Goal: Task Accomplishment & Management: Manage account settings

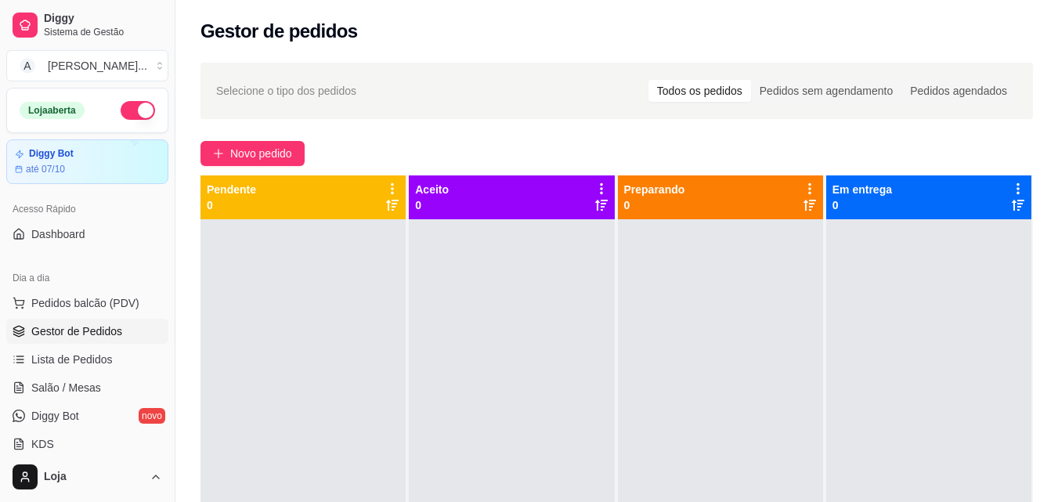
click at [761, 254] on div at bounding box center [720, 470] width 205 height 502
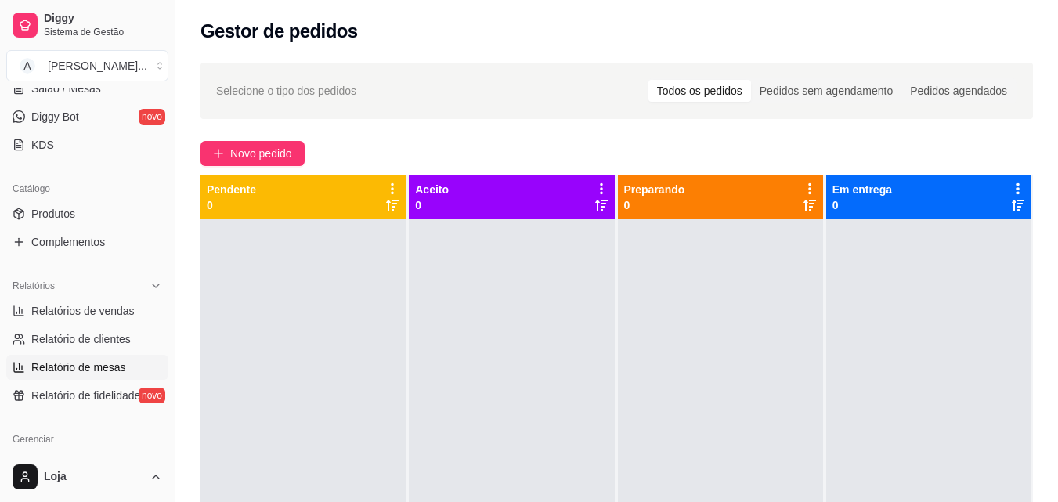
scroll to position [313, 0]
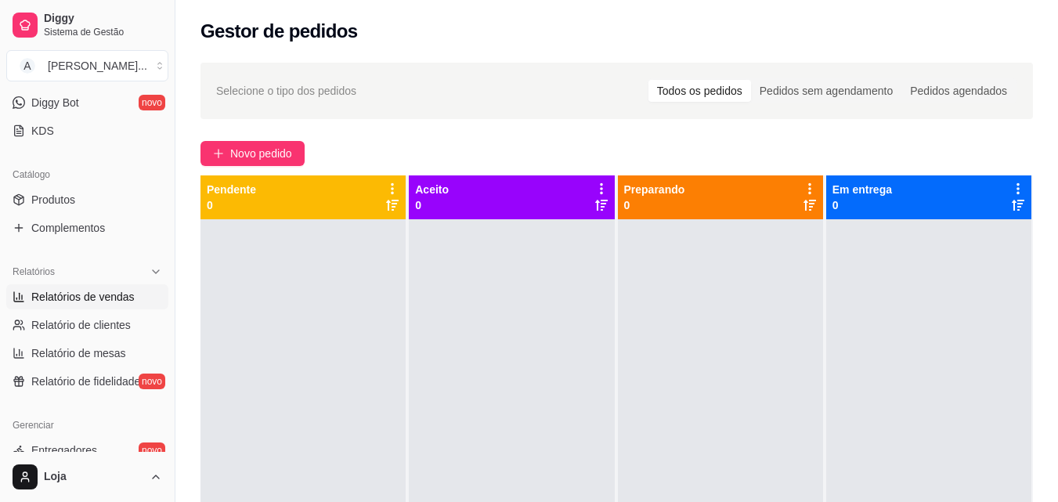
click at [115, 295] on span "Relatórios de vendas" at bounding box center [82, 297] width 103 height 16
select select "ALL"
select select "0"
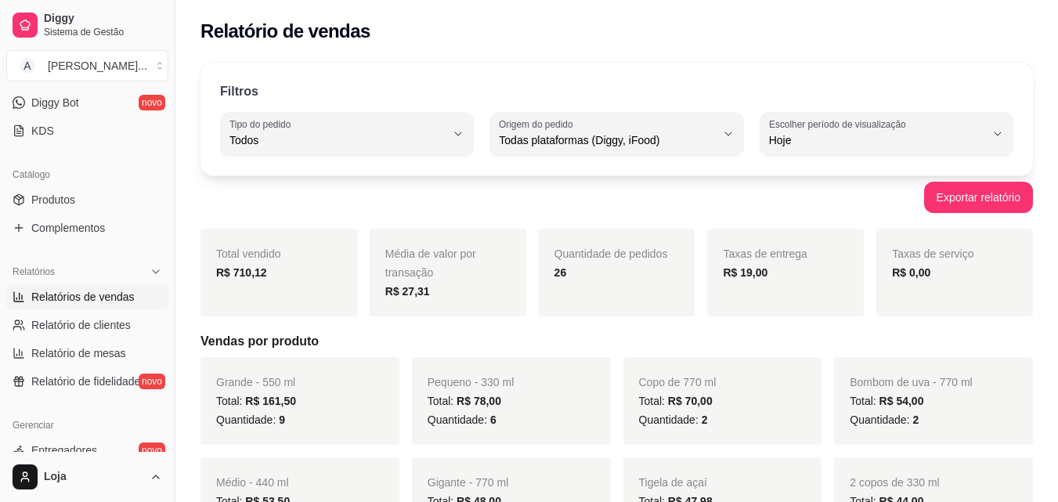
click at [908, 149] on div "Hoje" at bounding box center [877, 133] width 216 height 31
click at [796, 211] on span "Ontem" at bounding box center [878, 203] width 204 height 15
type input "1"
select select "1"
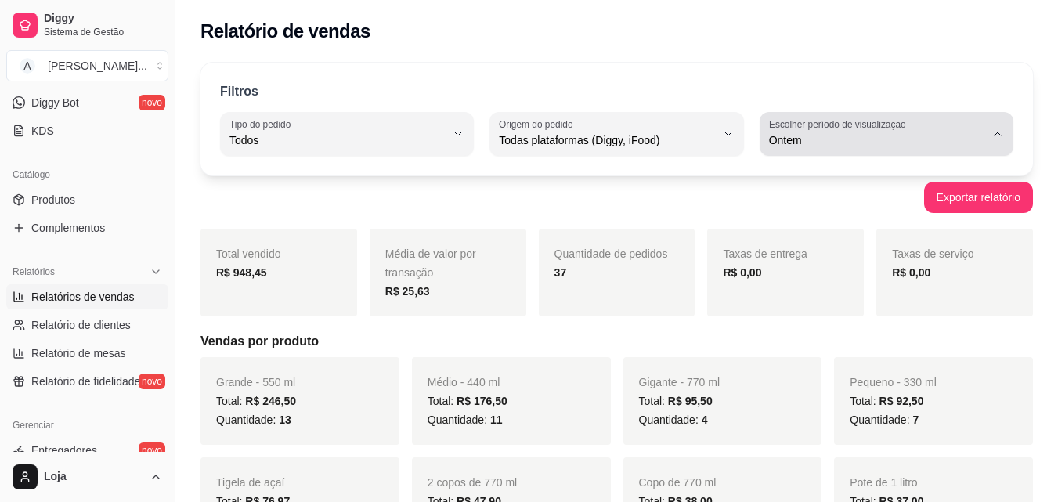
click at [975, 148] on div "Ontem" at bounding box center [877, 133] width 216 height 31
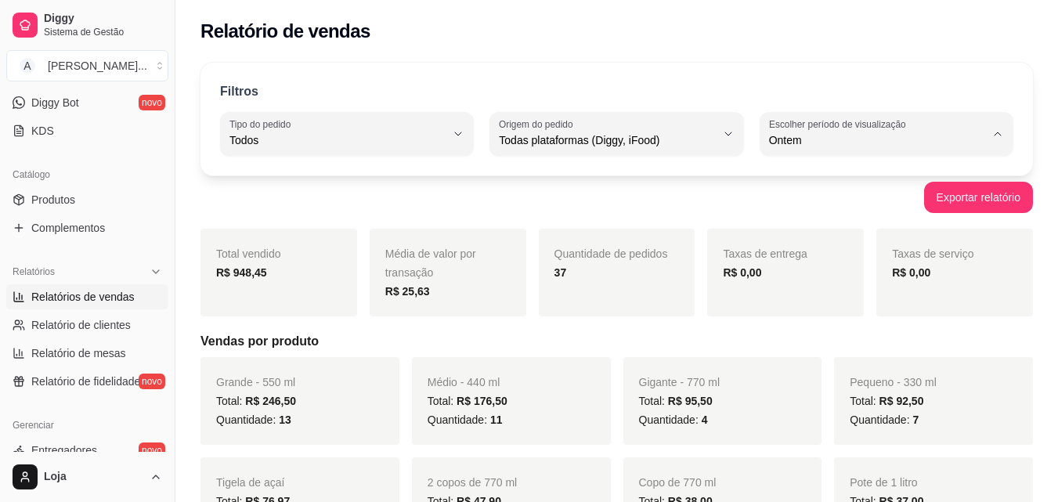
click at [487, 360] on div "Médio - 440 ml Total: R$ 176,50 Quantidade: 11" at bounding box center [511, 401] width 199 height 88
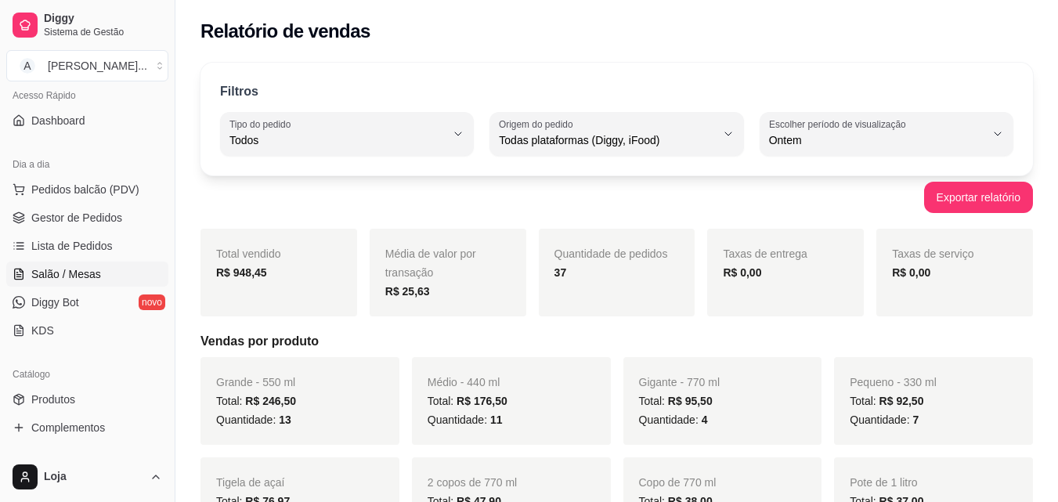
scroll to position [78, 0]
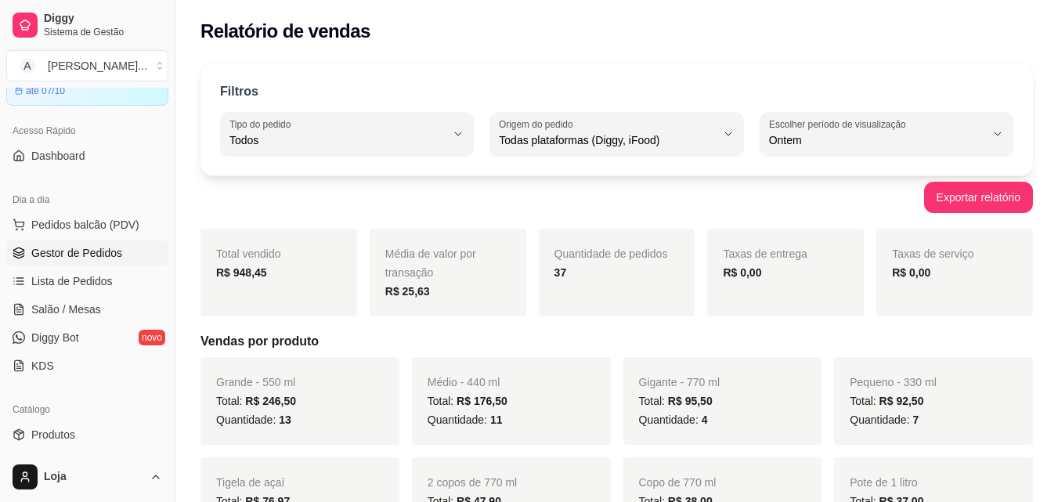
click at [53, 248] on span "Gestor de Pedidos" at bounding box center [76, 253] width 91 height 16
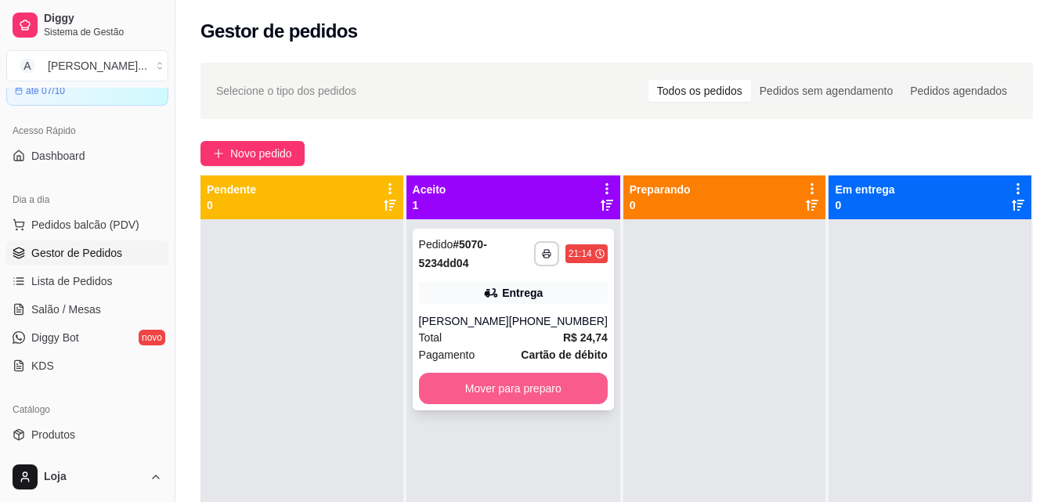
click at [532, 389] on button "Mover para preparo" at bounding box center [513, 388] width 189 height 31
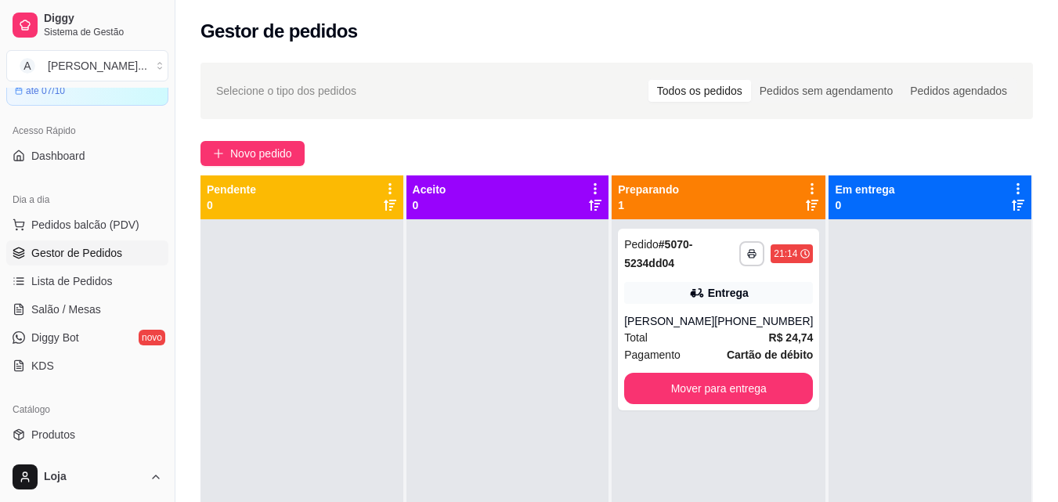
click at [533, 389] on div at bounding box center [508, 470] width 203 height 502
click at [674, 396] on button "Mover para entrega" at bounding box center [718, 388] width 189 height 31
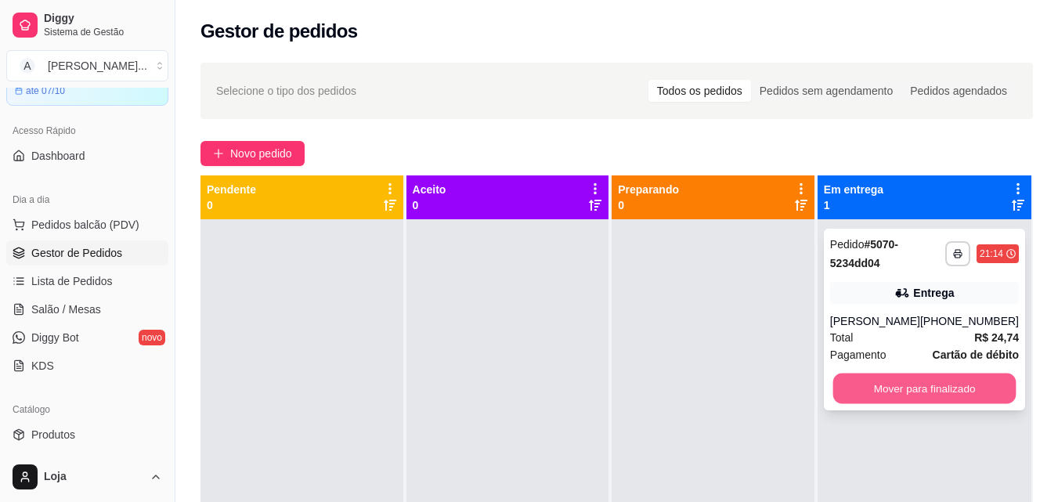
click at [956, 392] on button "Mover para finalizado" at bounding box center [924, 389] width 183 height 31
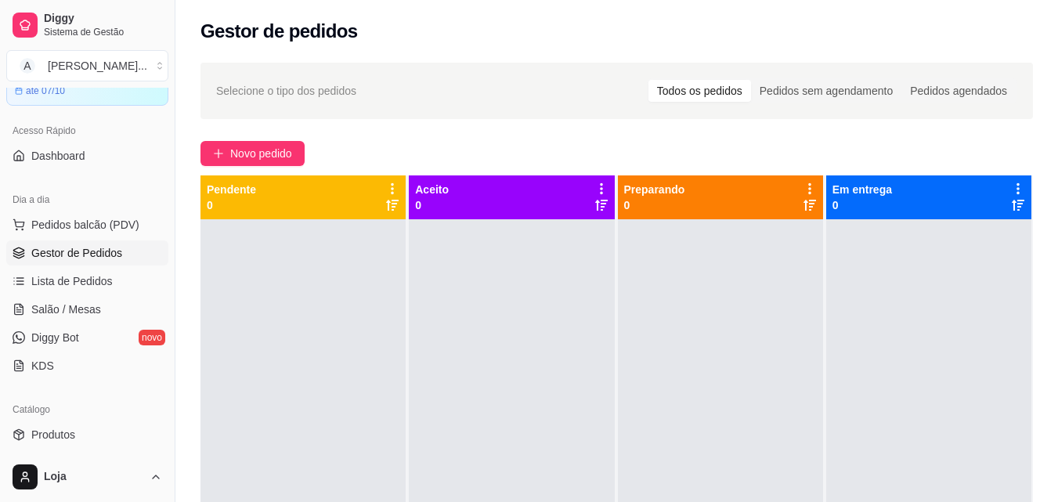
drag, startPoint x: 316, startPoint y: 105, endPoint x: 325, endPoint y: 110, distance: 9.8
click at [325, 110] on div "Selecione o tipo dos pedidos Todos os pedidos Pedidos sem agendamento Pedidos a…" at bounding box center [617, 91] width 833 height 56
click at [342, 138] on div "Selecione o tipo dos pedidos Todos os pedidos Pedidos sem agendamento Pedidos a…" at bounding box center [616, 374] width 883 height 643
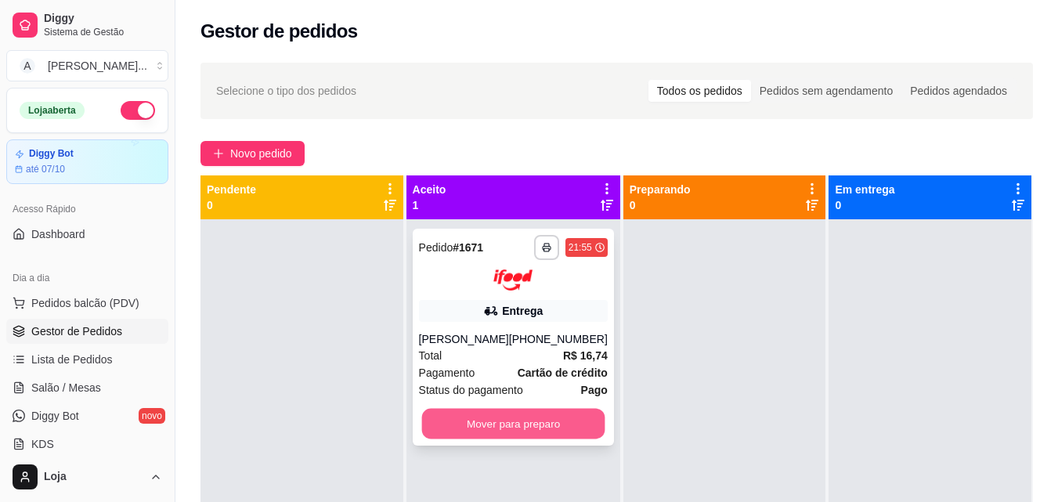
click at [543, 421] on button "Mover para preparo" at bounding box center [512, 423] width 183 height 31
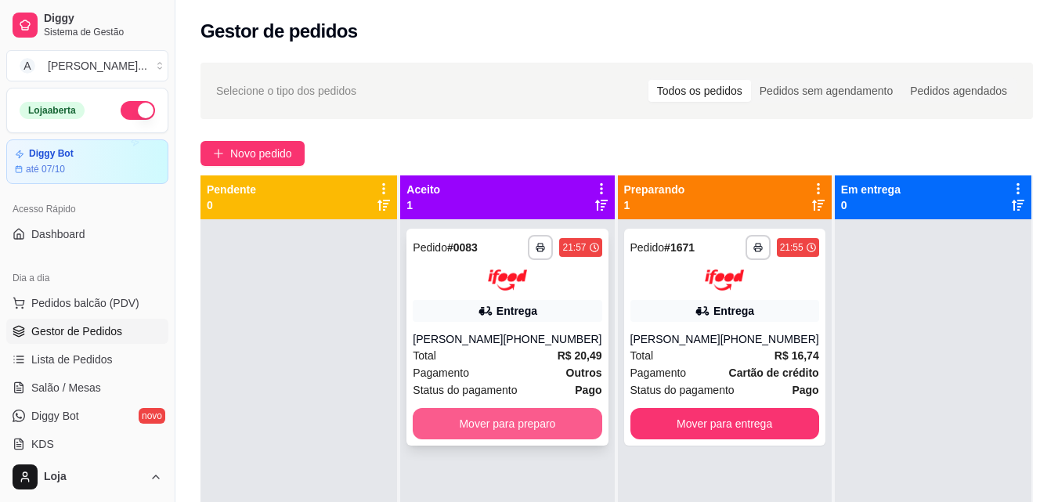
click at [543, 424] on button "Mover para preparo" at bounding box center [507, 423] width 189 height 31
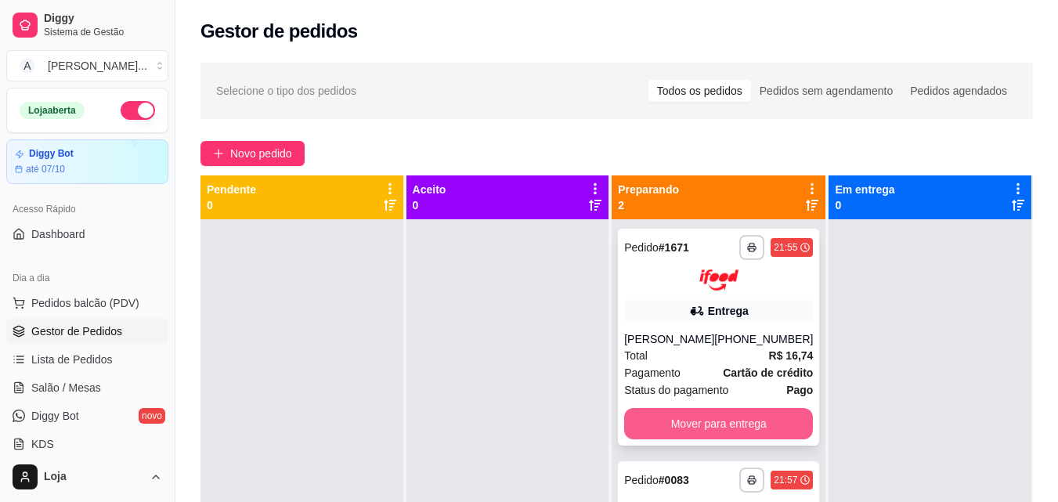
click at [765, 418] on button "Mover para entrega" at bounding box center [718, 423] width 189 height 31
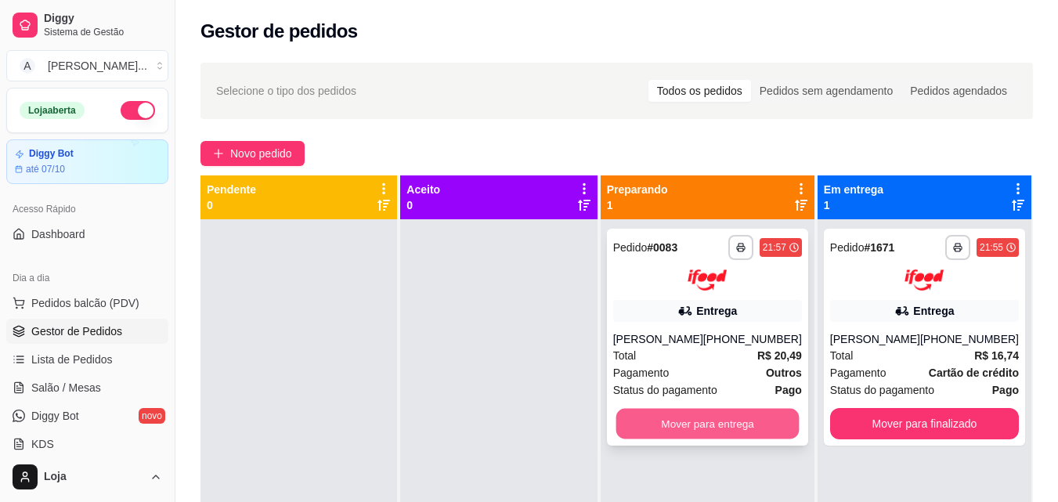
click at [771, 439] on button "Mover para entrega" at bounding box center [707, 423] width 183 height 31
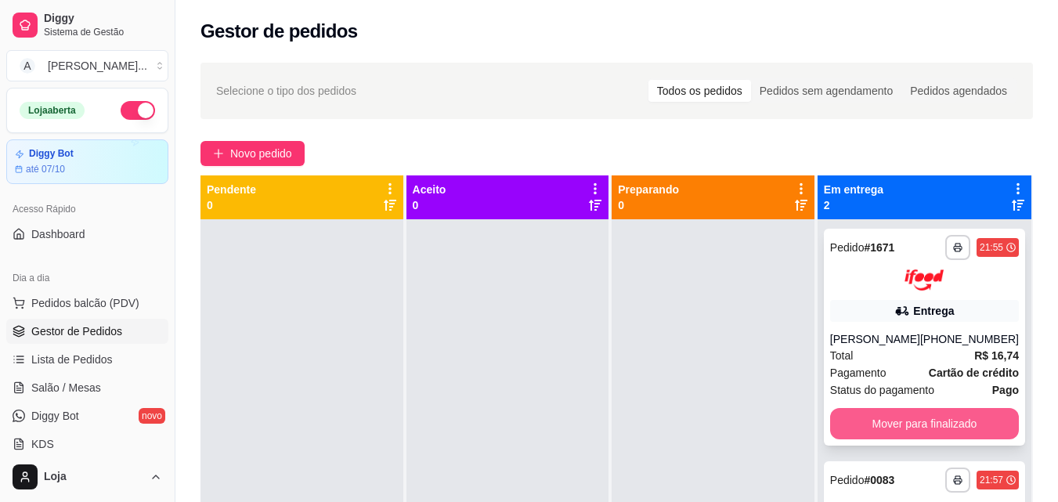
click at [844, 430] on button "Mover para finalizado" at bounding box center [924, 423] width 189 height 31
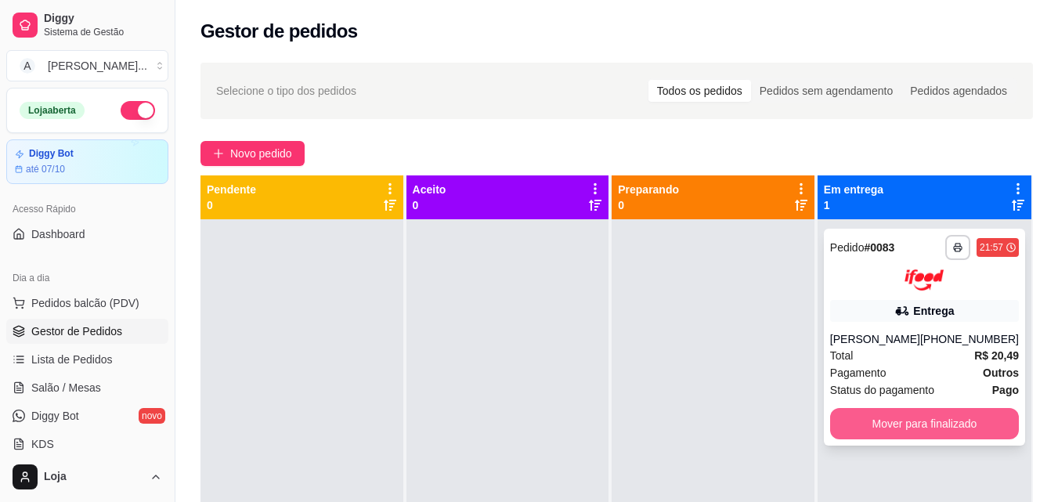
click at [859, 439] on button "Mover para finalizado" at bounding box center [924, 423] width 189 height 31
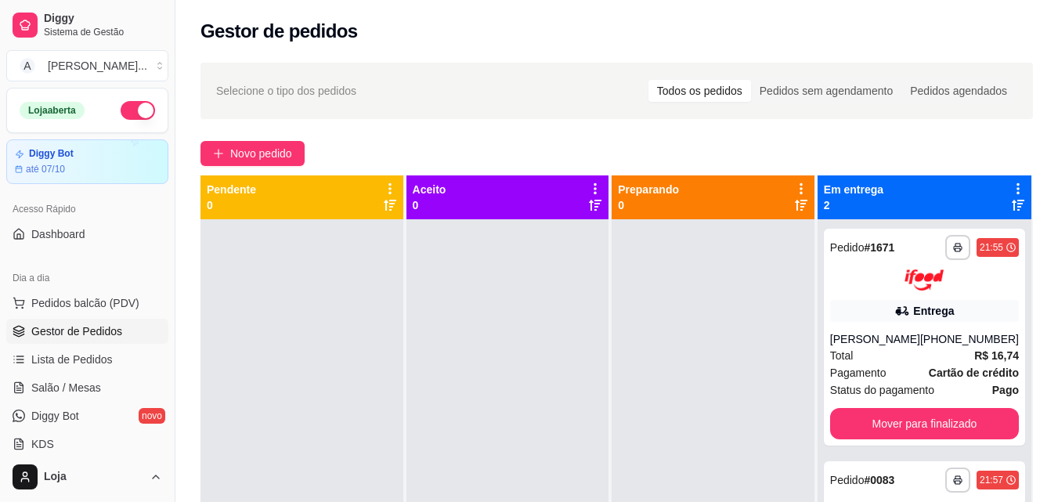
click at [131, 303] on span "Pedidos balcão (PDV)" at bounding box center [85, 303] width 108 height 16
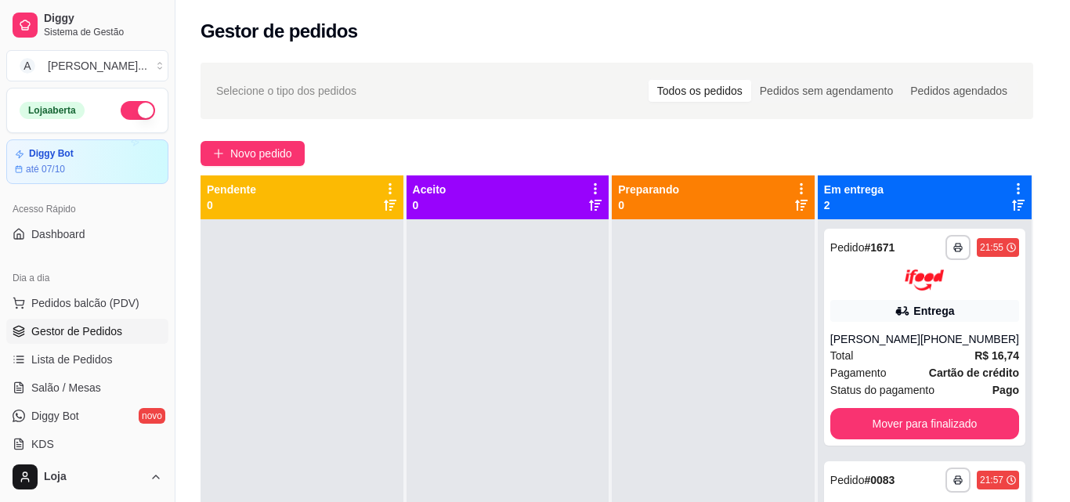
click at [878, 428] on div "Entrega Retirada C.Local Nenhum produto adicionado" at bounding box center [886, 238] width 330 height 449
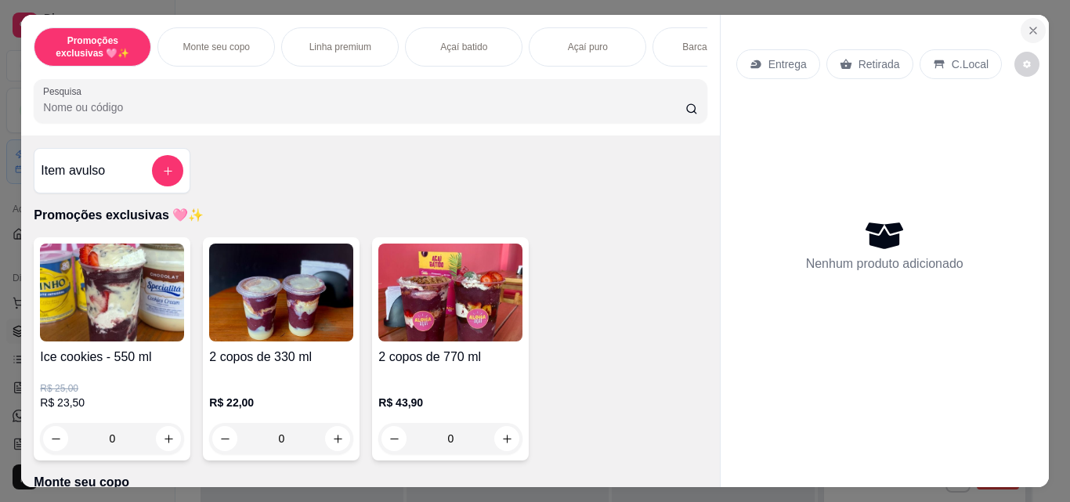
click at [1027, 24] on icon "Close" at bounding box center [1033, 30] width 13 height 13
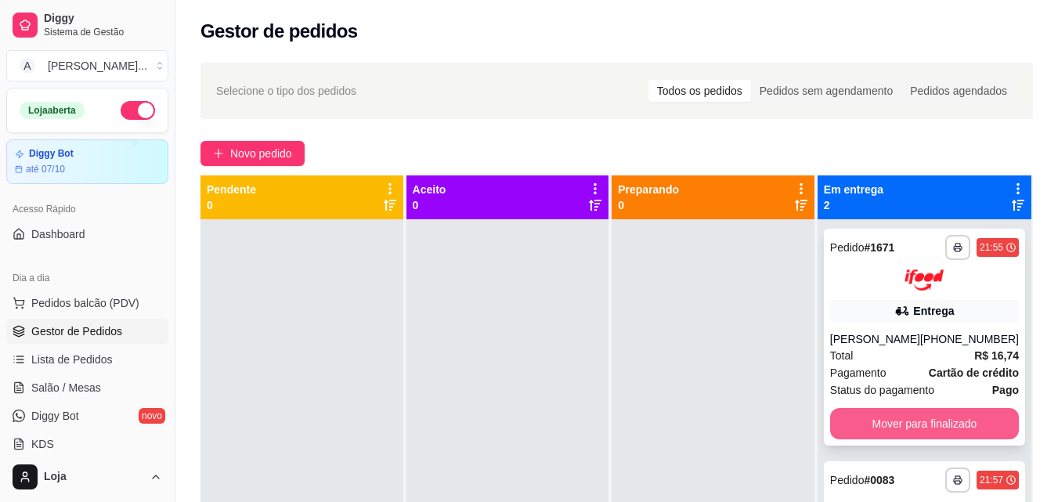
click at [893, 415] on button "Mover para finalizado" at bounding box center [924, 423] width 189 height 31
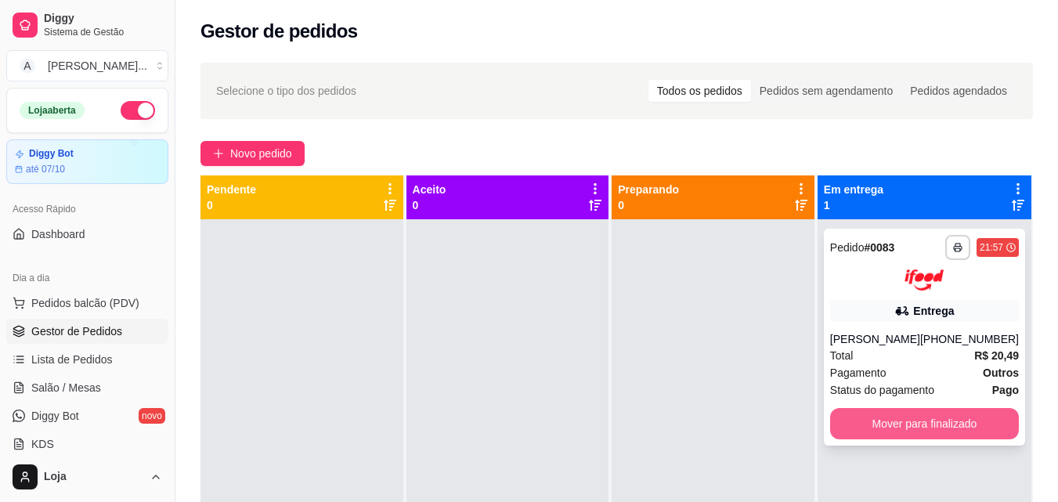
click at [893, 439] on button "Mover para finalizado" at bounding box center [924, 423] width 189 height 31
